Goal: Find contact information: Find contact information

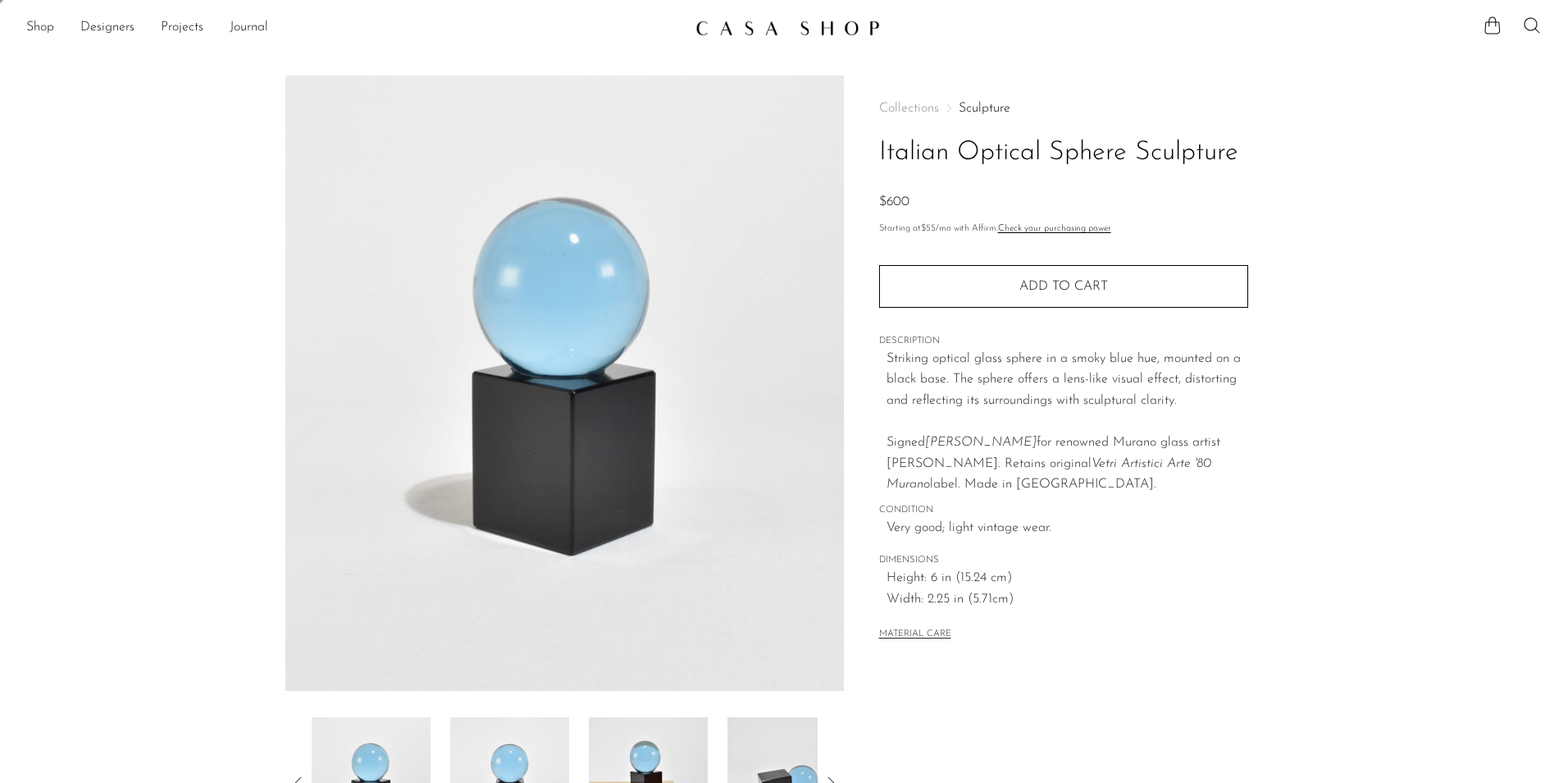
scroll to position [286, 0]
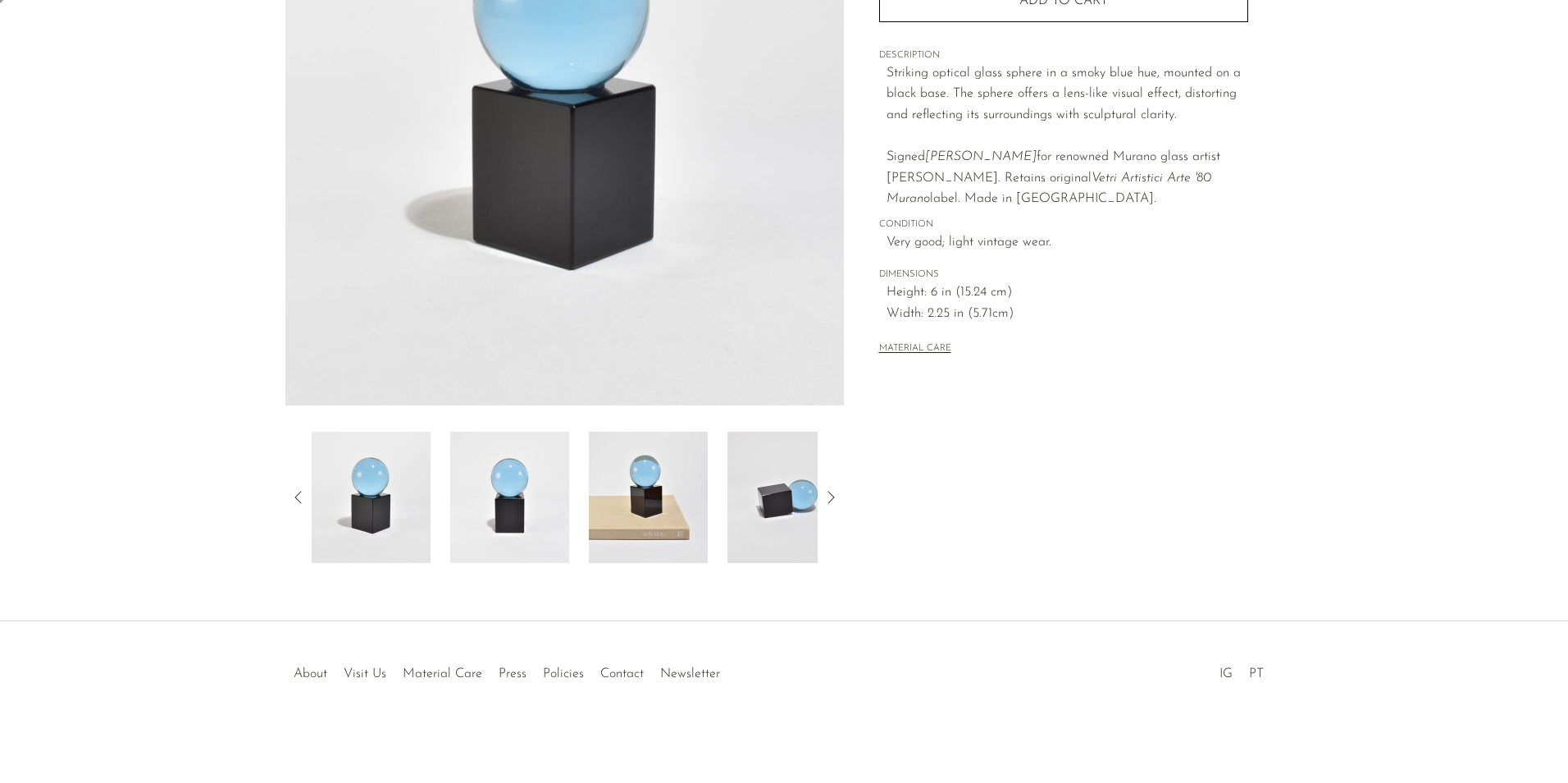
click at [630, 676] on div at bounding box center [784, 656] width 315 height 57
click at [628, 672] on div at bounding box center [784, 656] width 315 height 57
click at [1200, 593] on div "Italian Optical Sphere Sculpture $600" at bounding box center [784, 206] width 1568 height 832
click at [615, 674] on link "Contact" at bounding box center [621, 674] width 43 height 13
